Goal: Task Accomplishment & Management: Complete application form

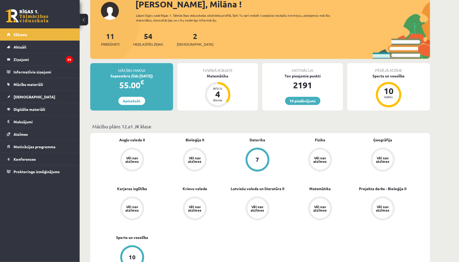
scroll to position [39, 0]
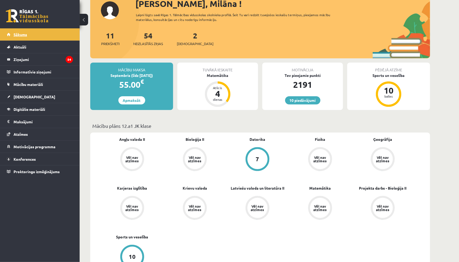
click at [39, 36] on link "Sākums" at bounding box center [40, 34] width 66 height 12
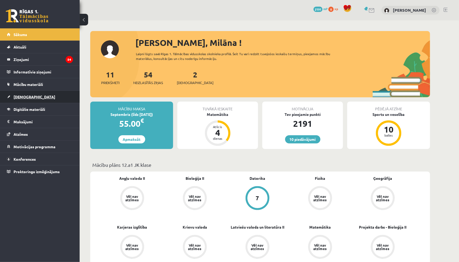
click at [32, 97] on link "[DEMOGRAPHIC_DATA]" at bounding box center [40, 97] width 66 height 12
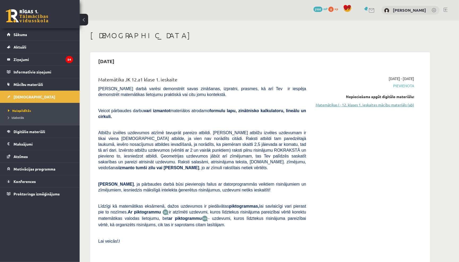
click at [349, 105] on link "Matemātikas I - 12. klases 1. ieskaites mācību materiāls (ab)" at bounding box center [364, 105] width 100 height 6
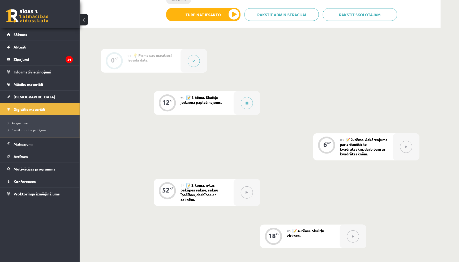
scroll to position [125, 0]
click at [249, 109] on div at bounding box center [247, 104] width 27 height 24
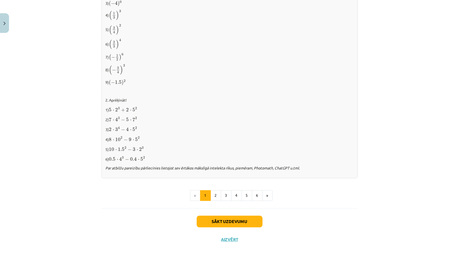
scroll to position [505, 0]
click at [220, 222] on button "Sākt uzdevumu" at bounding box center [230, 222] width 66 height 12
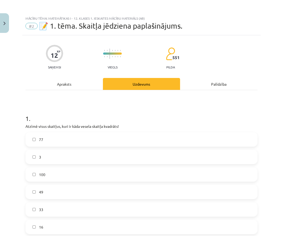
scroll to position [0, 0]
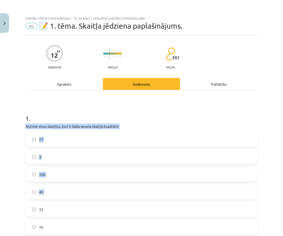
drag, startPoint x: 21, startPoint y: 124, endPoint x: 63, endPoint y: 203, distance: 89.2
click at [63, 203] on div "Mācību tēma: Matemātikas i - 12. klases 1. ieskaites mācību materiāls (ab) #2 📝…" at bounding box center [141, 118] width 283 height 236
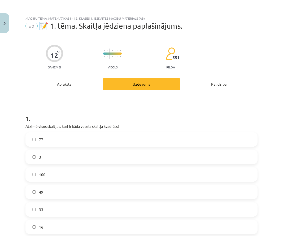
click at [65, 106] on h1 "1 ." at bounding box center [141, 114] width 232 height 16
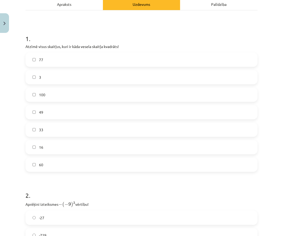
scroll to position [81, 0]
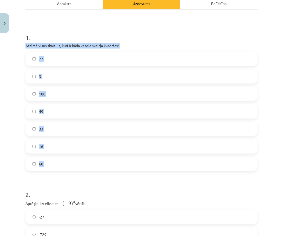
drag, startPoint x: 24, startPoint y: 41, endPoint x: 59, endPoint y: 184, distance: 147.5
click at [59, 184] on div "12 XP Saņemsi Viegls 551 pilda Apraksts Uzdevums Palīdzība 1 . Atzīmē visus ska…" at bounding box center [141, 185] width 239 height 460
copy div "Atzīmē visus skaitļus, kuri ir kāda vesela skaitļa kvadrāts! 77 3 100 49 33 16 …"
click at [73, 193] on h1 "2 ." at bounding box center [141, 190] width 232 height 16
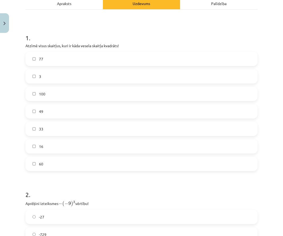
click at [73, 193] on h1 "2 ." at bounding box center [141, 190] width 232 height 16
click at [37, 111] on label "49" at bounding box center [141, 111] width 231 height 13
click at [43, 91] on span "100" at bounding box center [42, 94] width 6 height 6
click at [44, 145] on label "16" at bounding box center [141, 146] width 231 height 13
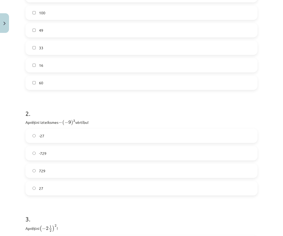
scroll to position [165, 0]
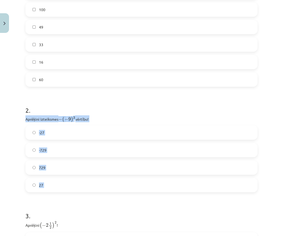
drag, startPoint x: 24, startPoint y: 115, endPoint x: 45, endPoint y: 191, distance: 77.8
click at [45, 191] on div "12 XP Saņemsi Viegls 551 pilda Apraksts Uzdevums Palīdzība 1 . Atzīmē visus ska…" at bounding box center [141, 100] width 239 height 460
copy div "Aprēķini izteiksmes − ( − 9 ) 3 − ( − 9 ) 3 vērtību! -27 -729 729 27"
click at [59, 207] on h1 "3 ." at bounding box center [141, 211] width 232 height 16
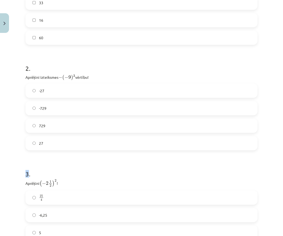
scroll to position [207, 0]
click at [50, 122] on label "729" at bounding box center [141, 125] width 231 height 13
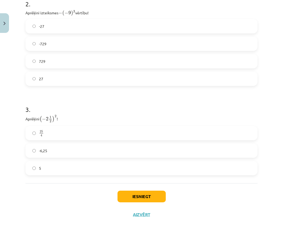
scroll to position [271, 0]
drag, startPoint x: 23, startPoint y: 117, endPoint x: 54, endPoint y: 167, distance: 59.0
copy div "Aprēķini ( − 2 1 2 ) 2 ( − 2 1 2 ) 2 ! 25 4 25 4 -6,25 5"
click at [54, 202] on div "Iesniegt Aizvērt" at bounding box center [141, 202] width 232 height 37
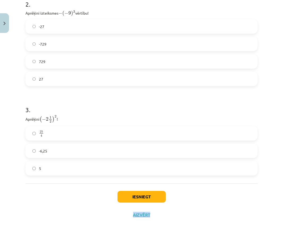
click at [54, 202] on div "Iesniegt Aizvērt" at bounding box center [141, 202] width 232 height 37
click at [54, 133] on label "25 4 25 4" at bounding box center [141, 133] width 231 height 13
click at [134, 191] on button "Iesniegt" at bounding box center [142, 197] width 48 height 12
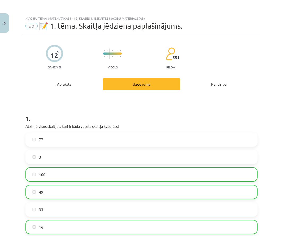
scroll to position [-7, 0]
